Goal: Check status: Check status

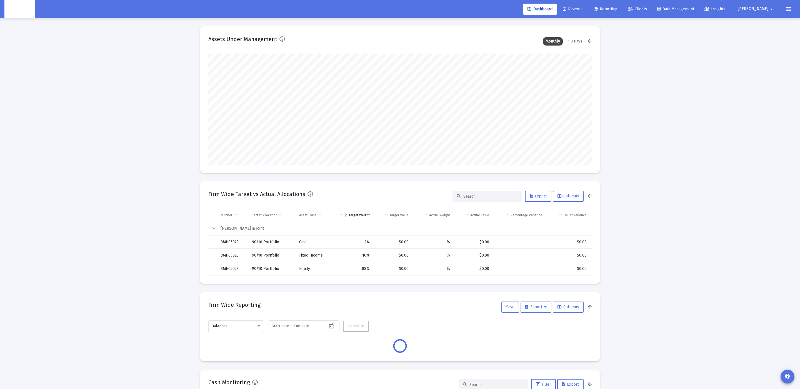
scroll to position [111, 207]
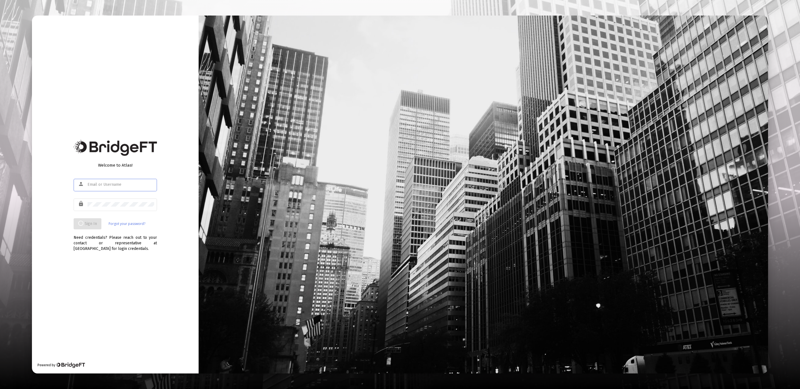
type input "product@zoefin.com"
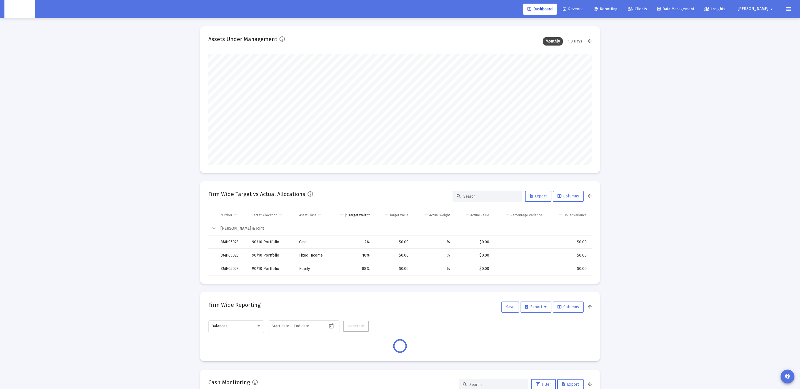
scroll to position [111, 207]
click at [647, 8] on span "Clients" at bounding box center [636, 9] width 19 height 5
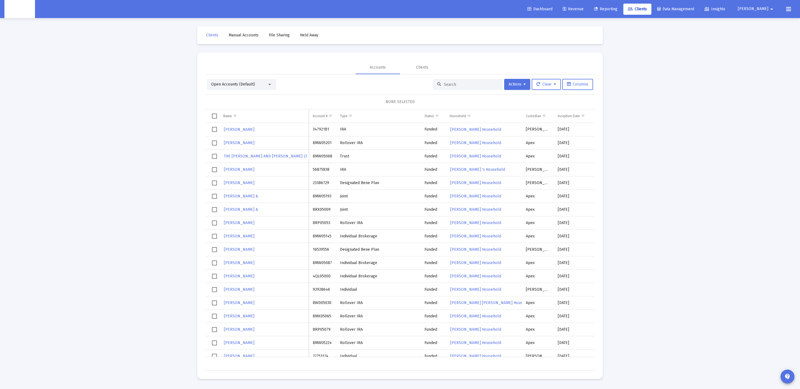
drag, startPoint x: 464, startPoint y: 80, endPoint x: 461, endPoint y: 86, distance: 6.3
click at [464, 81] on div at bounding box center [467, 84] width 69 height 11
click at [461, 86] on input at bounding box center [471, 84] width 54 height 5
paste input "93840904"
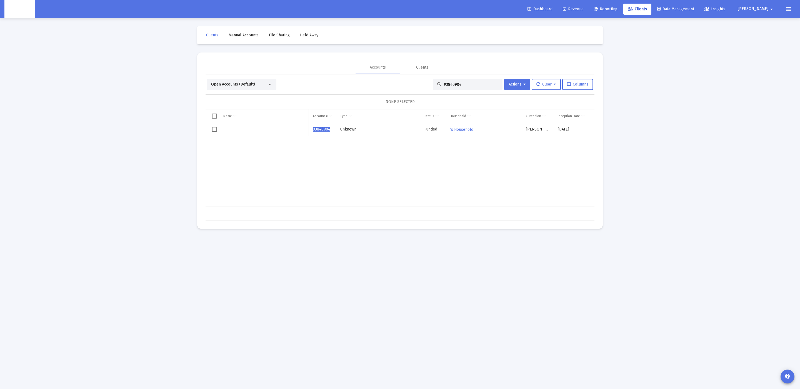
click at [458, 83] on input "93840904" at bounding box center [471, 84] width 54 height 5
paste input "4366547"
type input "94366547"
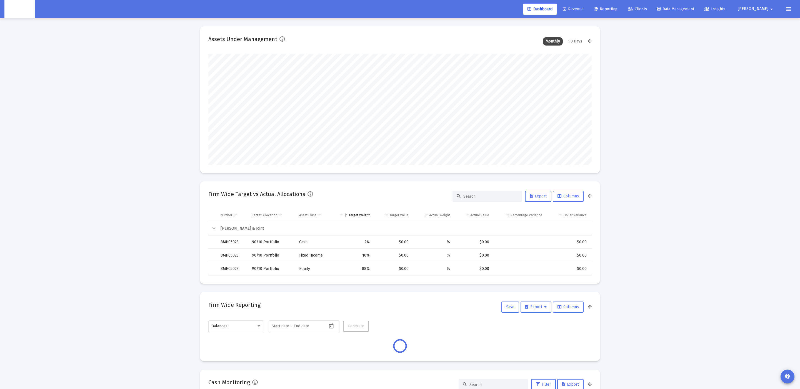
scroll to position [111, 207]
type input "2025-09-16"
